Goal: Task Accomplishment & Management: Complete application form

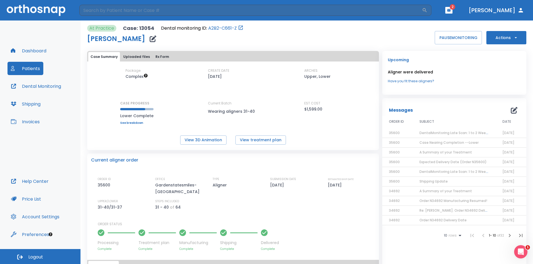
click at [39, 54] on button "Dashboard" at bounding box center [28, 50] width 42 height 13
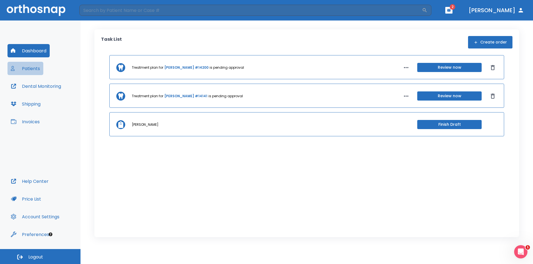
click at [34, 69] on button "Patients" at bounding box center [25, 68] width 36 height 13
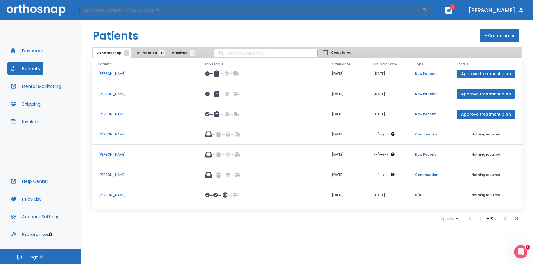
scroll to position [64, 0]
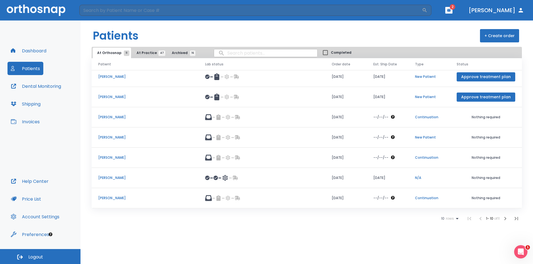
click at [119, 159] on p "[PERSON_NAME]" at bounding box center [144, 157] width 93 height 5
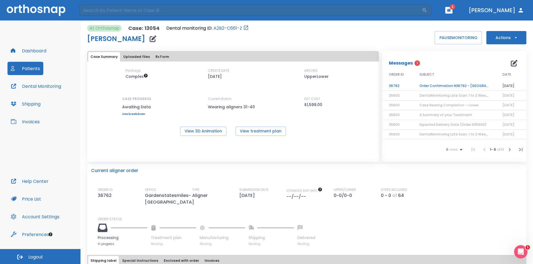
click at [442, 86] on td "Order Confirmation N36762 - [GEOGRAPHIC_DATA]" at bounding box center [453, 86] width 83 height 10
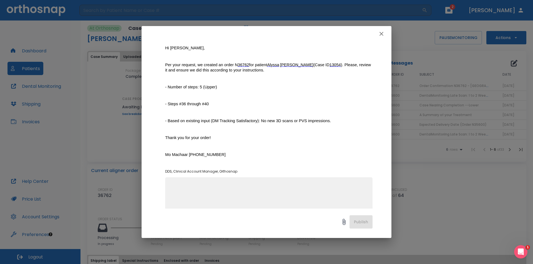
scroll to position [75, 0]
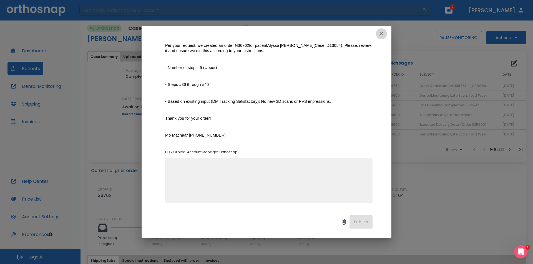
click at [382, 33] on icon "button" at bounding box center [381, 34] width 4 height 4
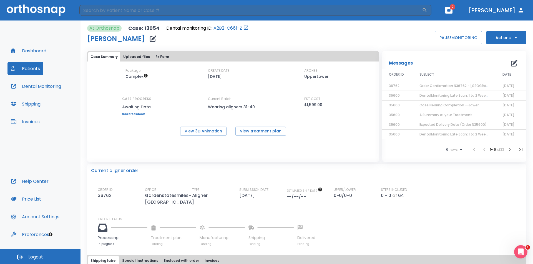
click at [508, 34] on button "Actions" at bounding box center [506, 37] width 40 height 13
click at [496, 95] on p "Order Next Aligners" at bounding box center [502, 95] width 31 height 5
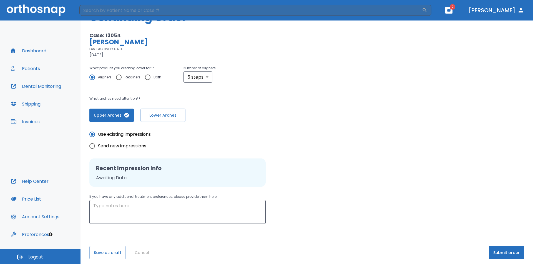
scroll to position [35, 0]
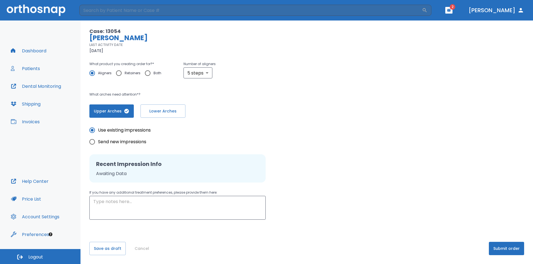
click at [32, 51] on button "Dashboard" at bounding box center [28, 50] width 42 height 13
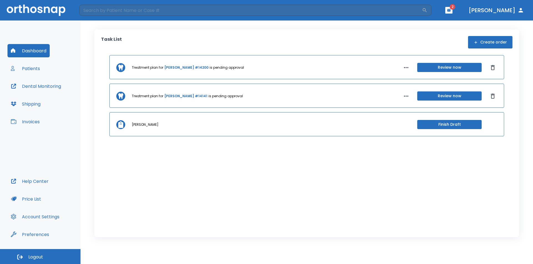
click at [33, 72] on button "Patients" at bounding box center [25, 68] width 36 height 13
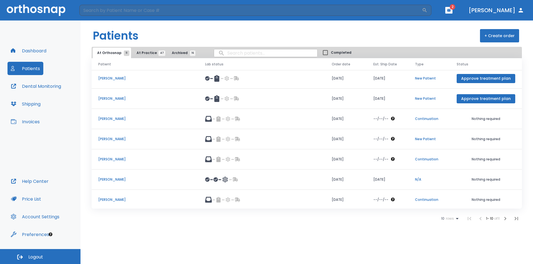
scroll to position [64, 0]
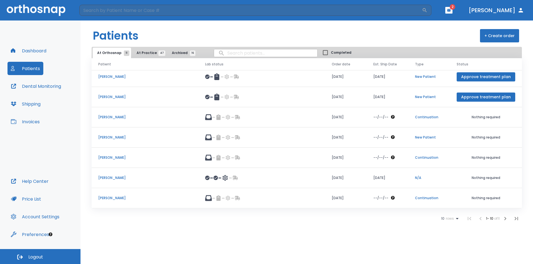
click at [107, 158] on p "[PERSON_NAME]" at bounding box center [144, 157] width 93 height 5
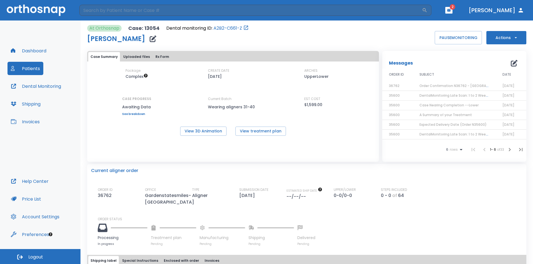
click at [41, 256] on span "Logout" at bounding box center [35, 257] width 15 height 6
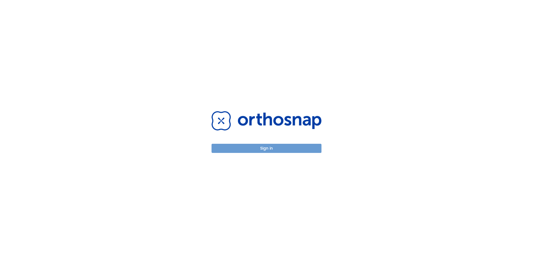
click at [272, 149] on button "Sign in" at bounding box center [266, 148] width 110 height 9
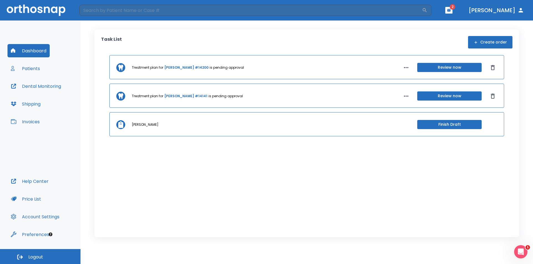
click at [34, 68] on button "Patients" at bounding box center [25, 68] width 36 height 13
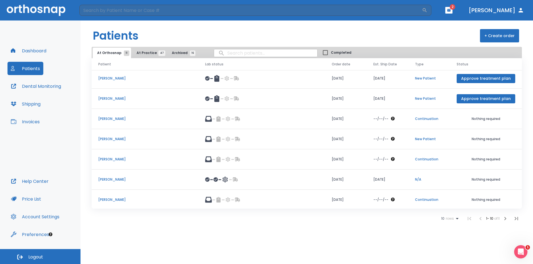
scroll to position [64, 0]
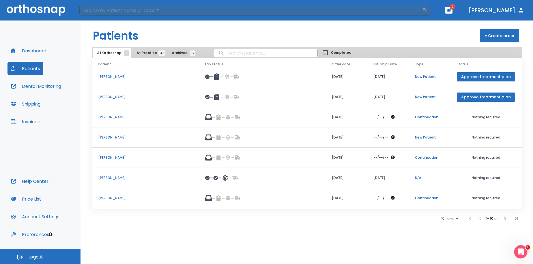
click at [118, 156] on p "[PERSON_NAME]" at bounding box center [144, 157] width 93 height 5
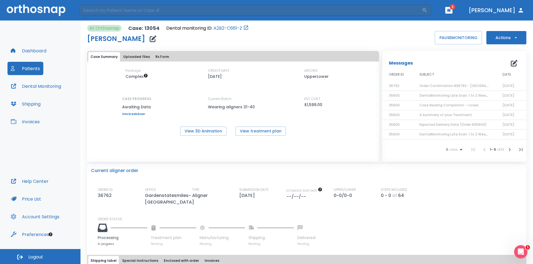
click at [426, 85] on span "Order Confirmation N36762 - [GEOGRAPHIC_DATA]" at bounding box center [463, 85] width 88 height 5
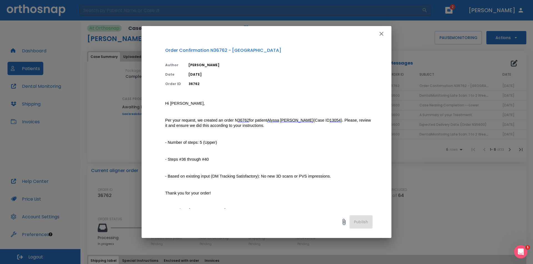
click at [382, 34] on icon "button" at bounding box center [381, 34] width 7 height 7
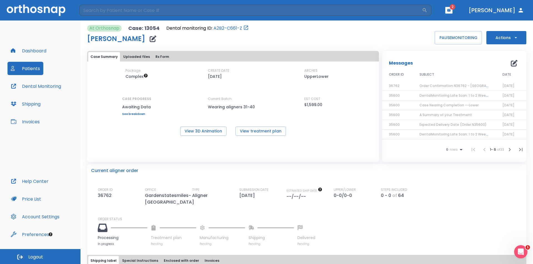
click at [433, 86] on span "Order Confirmation N36762 - [GEOGRAPHIC_DATA]" at bounding box center [463, 85] width 88 height 5
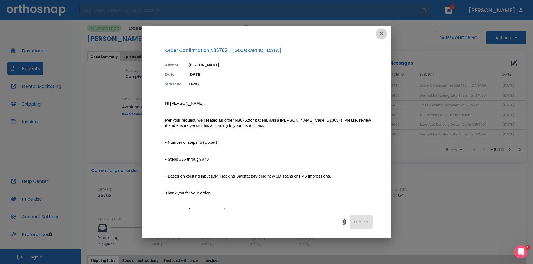
click at [380, 35] on icon "button" at bounding box center [381, 34] width 4 height 4
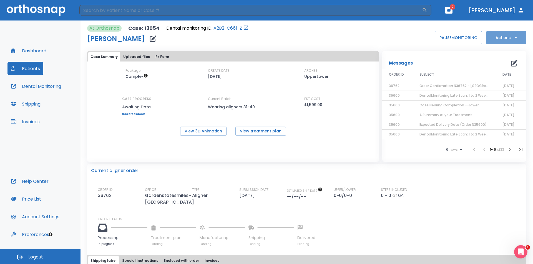
click at [497, 36] on button "Actions" at bounding box center [506, 37] width 40 height 13
click at [495, 95] on p "Order Next Aligners" at bounding box center [502, 95] width 31 height 5
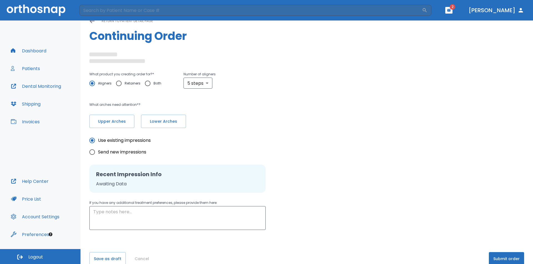
scroll to position [22, 0]
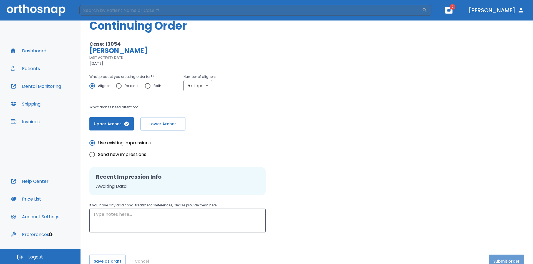
click at [508, 258] on button "Submit order" at bounding box center [505, 261] width 35 height 13
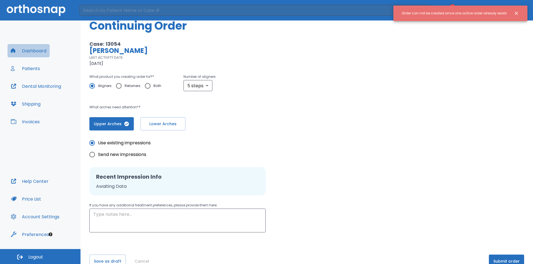
click at [26, 49] on button "Dashboard" at bounding box center [28, 50] width 42 height 13
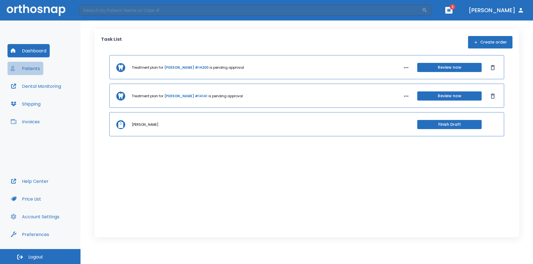
click at [31, 70] on button "Patients" at bounding box center [25, 68] width 36 height 13
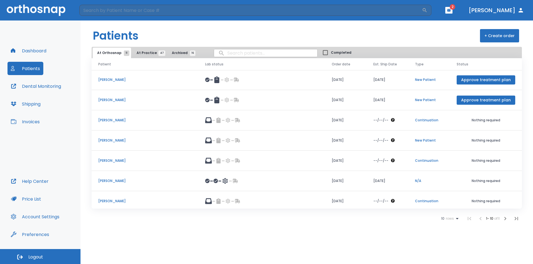
scroll to position [64, 0]
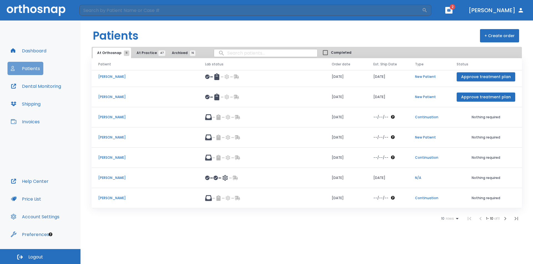
click at [24, 68] on button "Patients" at bounding box center [25, 68] width 36 height 13
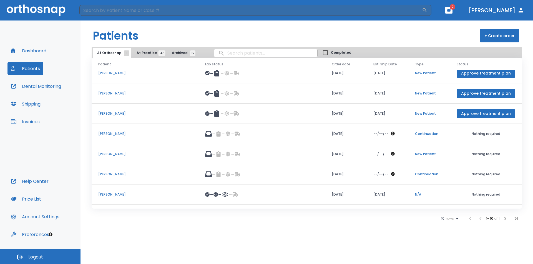
scroll to position [64, 0]
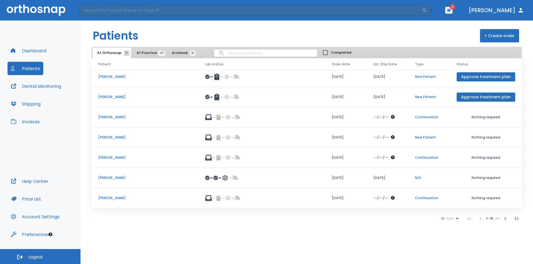
click at [28, 52] on button "Dashboard" at bounding box center [28, 50] width 42 height 13
